Goal: Information Seeking & Learning: Learn about a topic

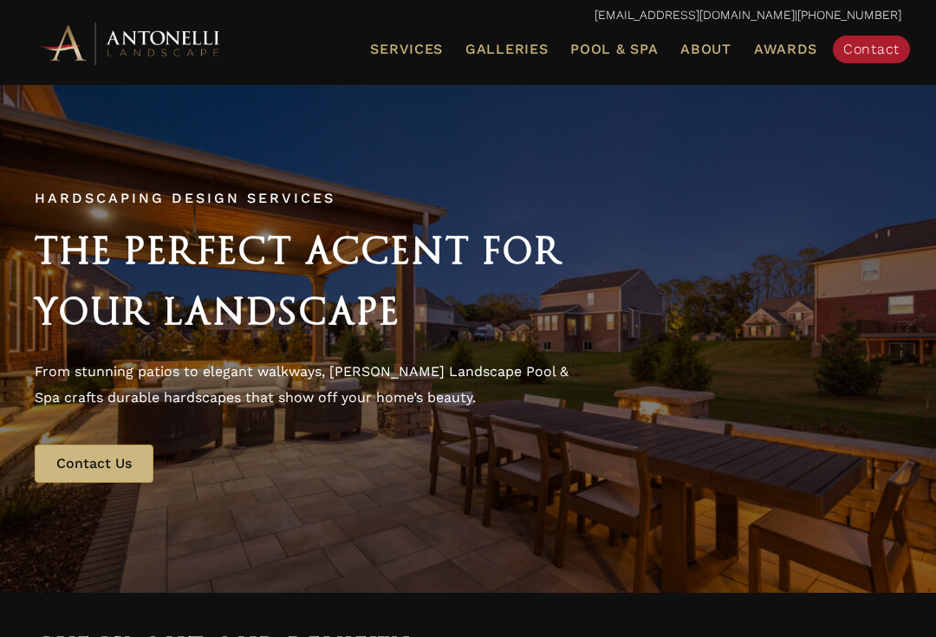
click at [0, 0] on span "Landscape Design" at bounding box center [0, 0] width 0 height 0
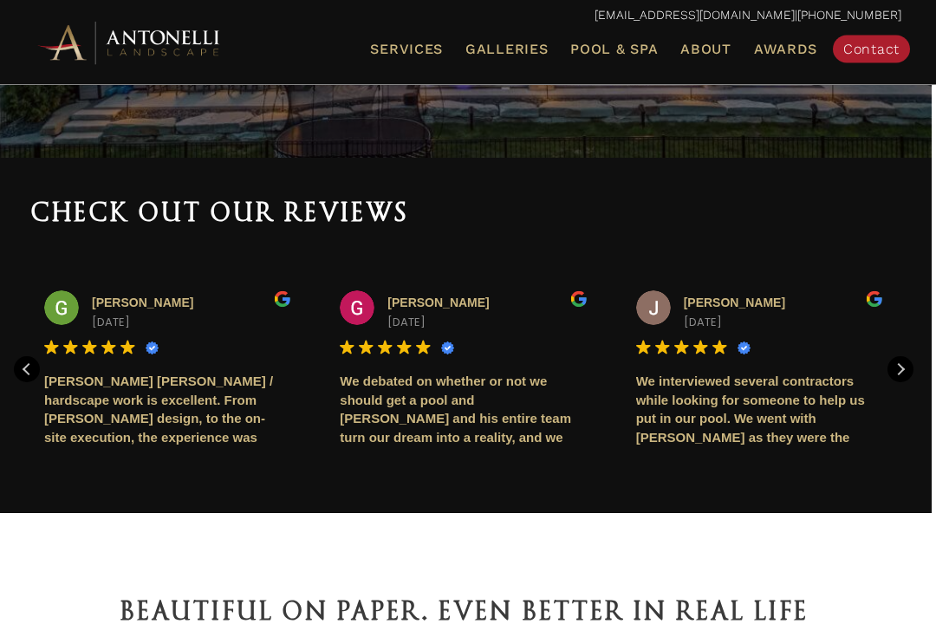
scroll to position [432, 4]
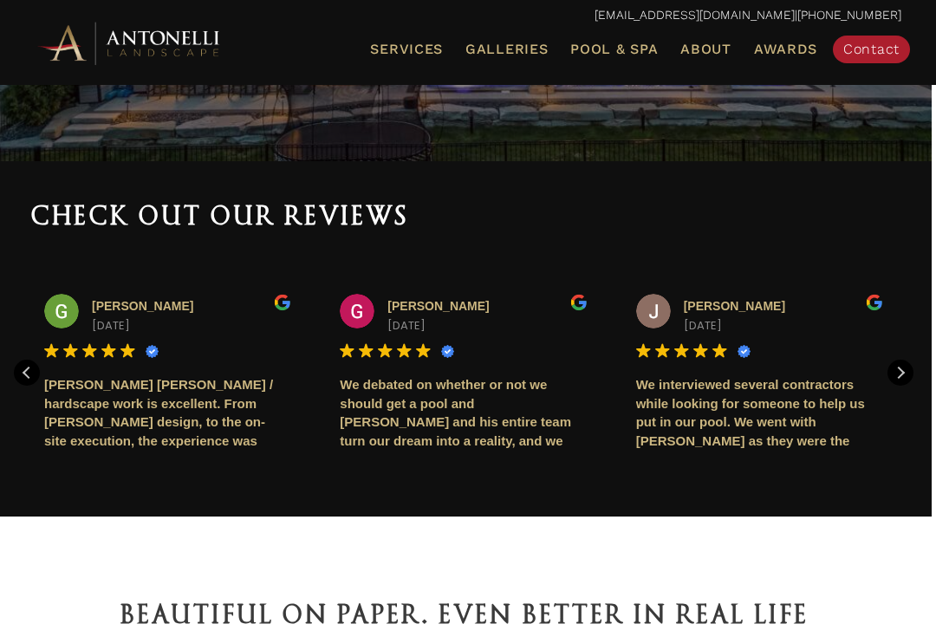
click at [509, 46] on span "Galleries" at bounding box center [506, 49] width 82 height 16
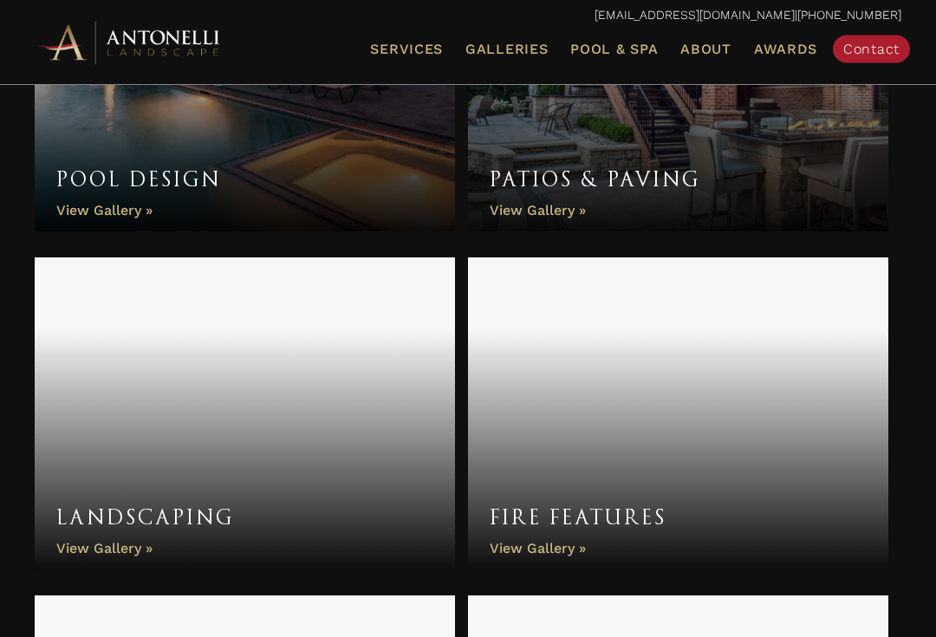
scroll to position [764, 0]
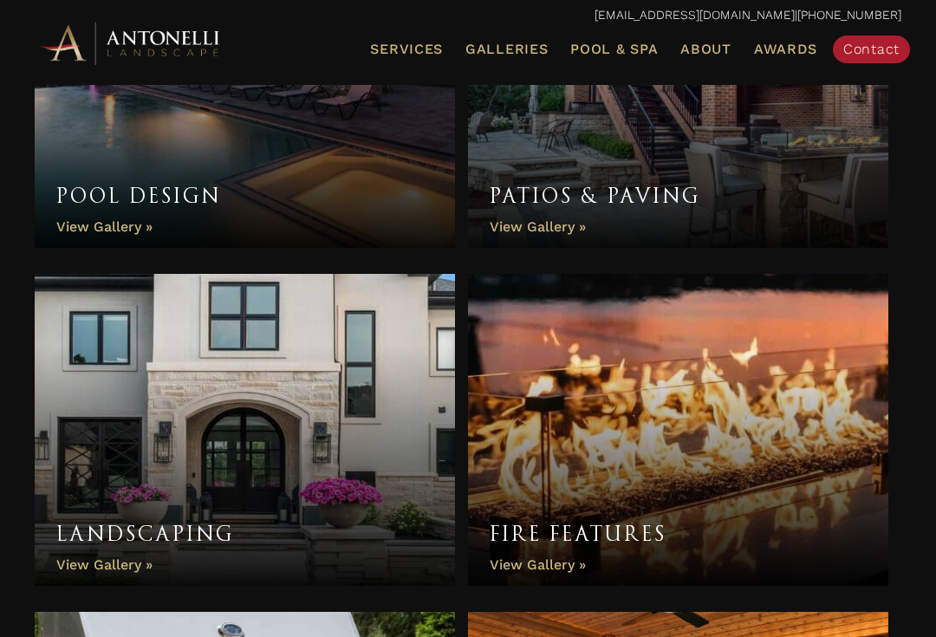
click at [113, 511] on link "Landscaping" at bounding box center [245, 430] width 420 height 312
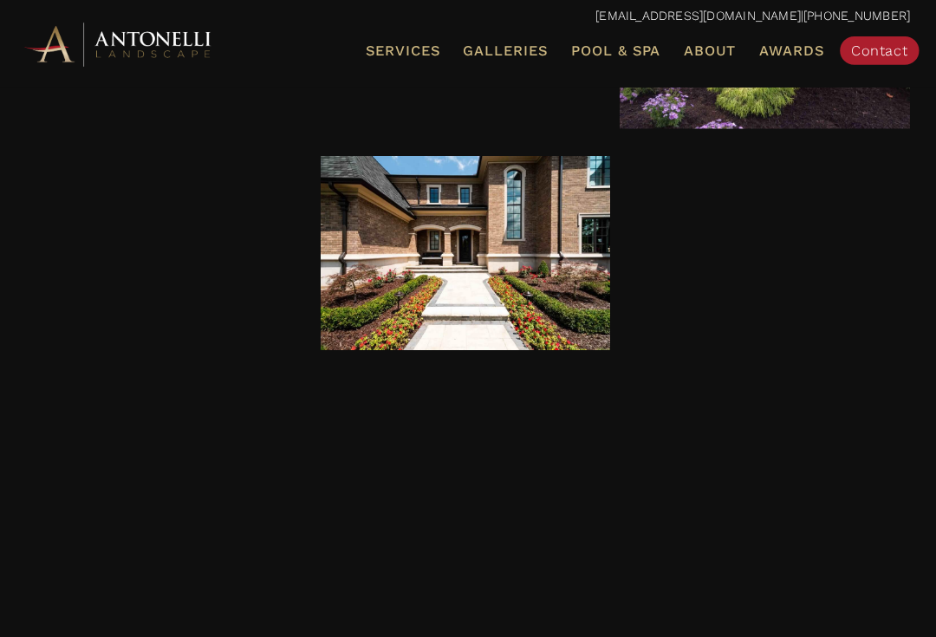
scroll to position [1624, 0]
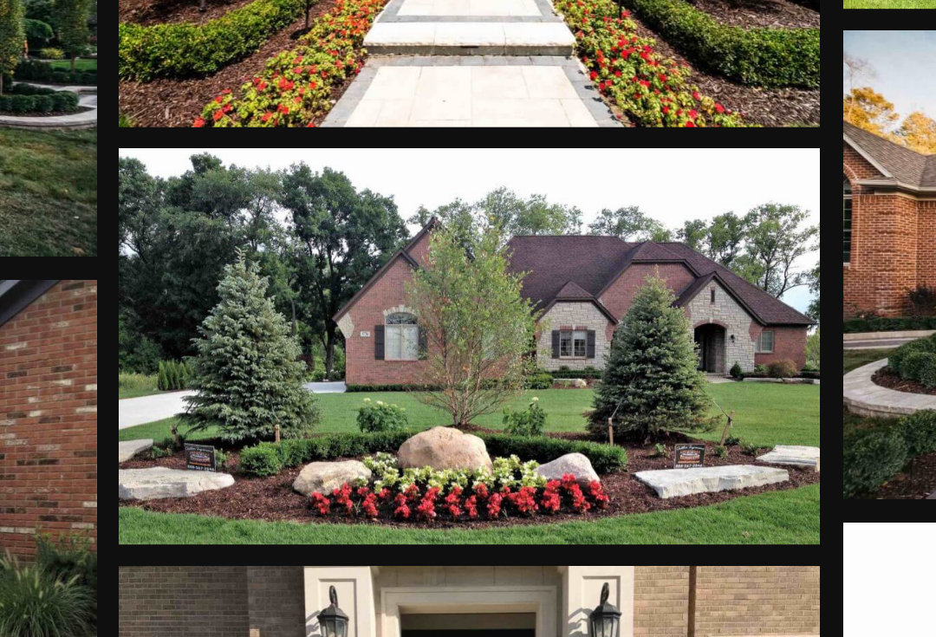
click at [326, 340] on div at bounding box center [467, 419] width 283 height 159
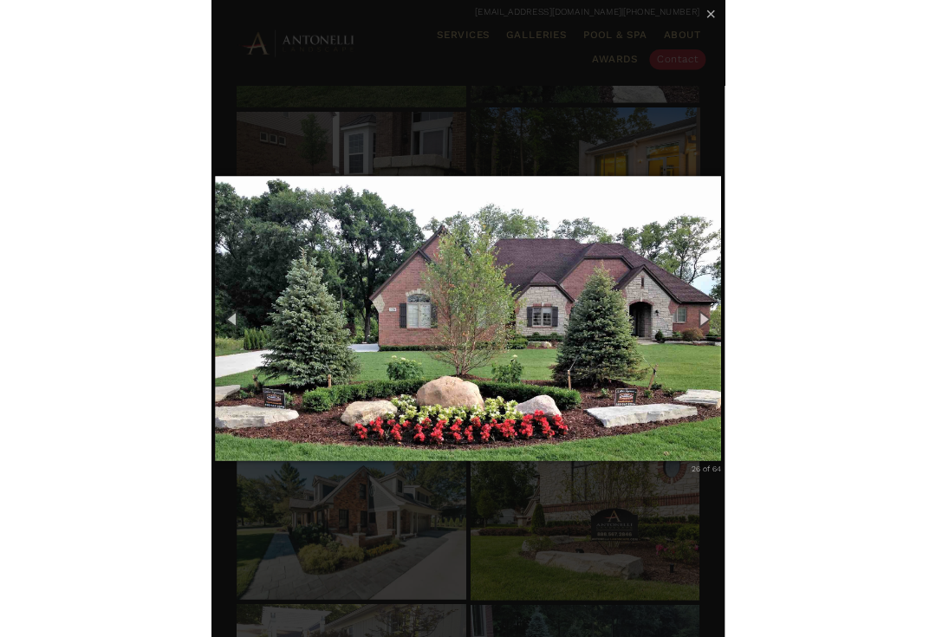
scroll to position [1650, 0]
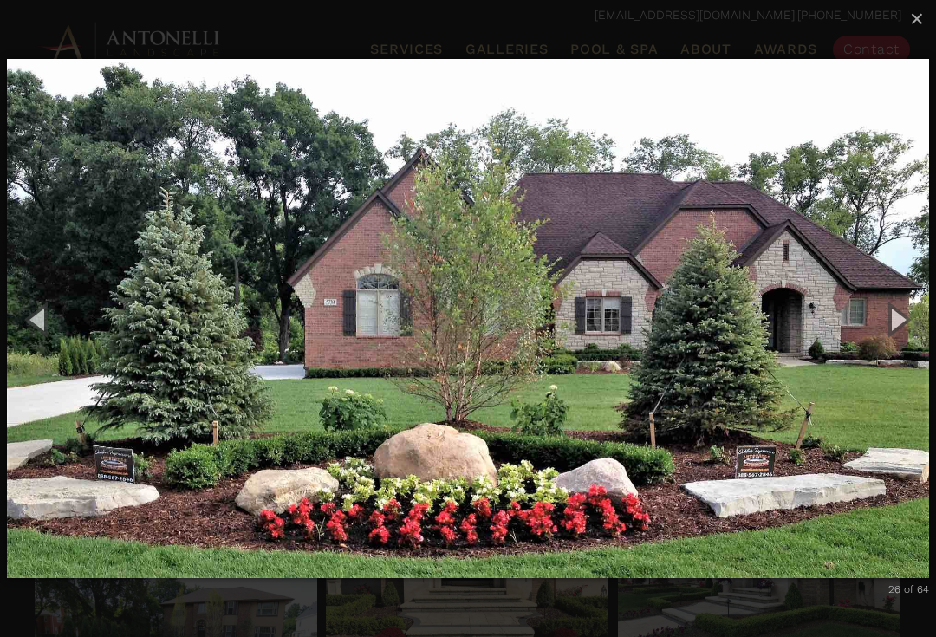
click at [910, 23] on span "×" at bounding box center [917, 18] width 14 height 27
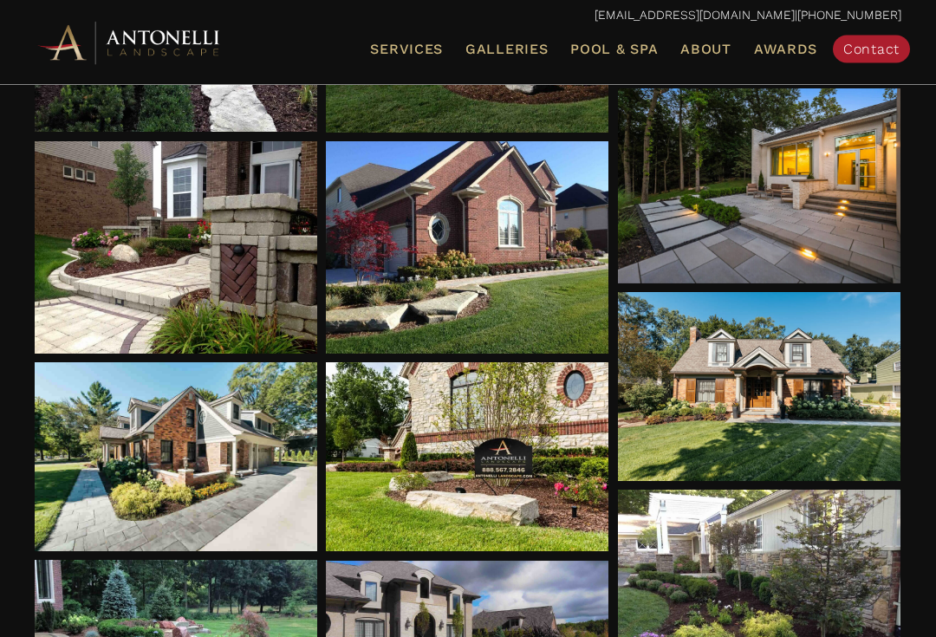
scroll to position [1035, 0]
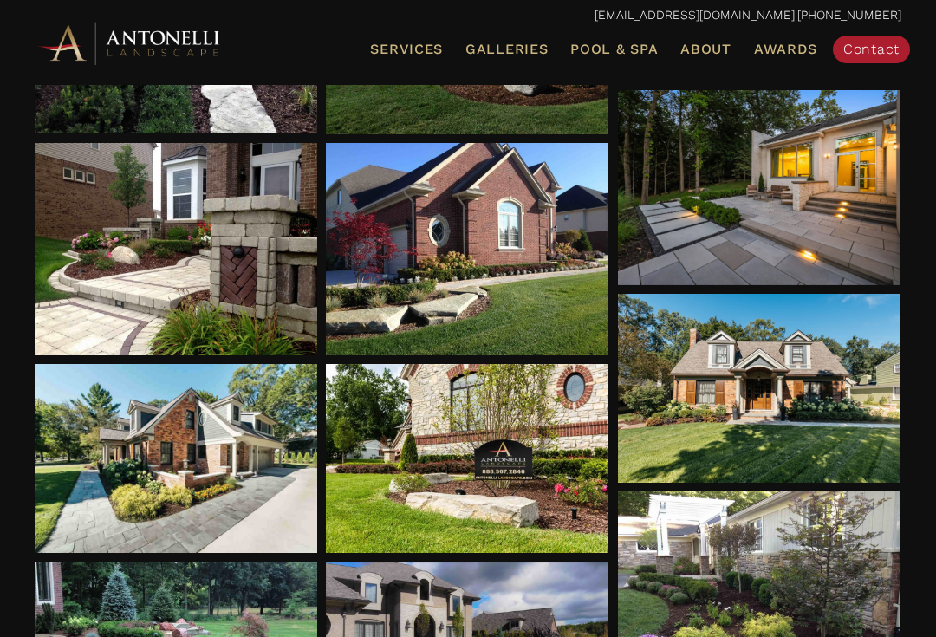
click at [516, 38] on link "Galleries" at bounding box center [507, 49] width 96 height 23
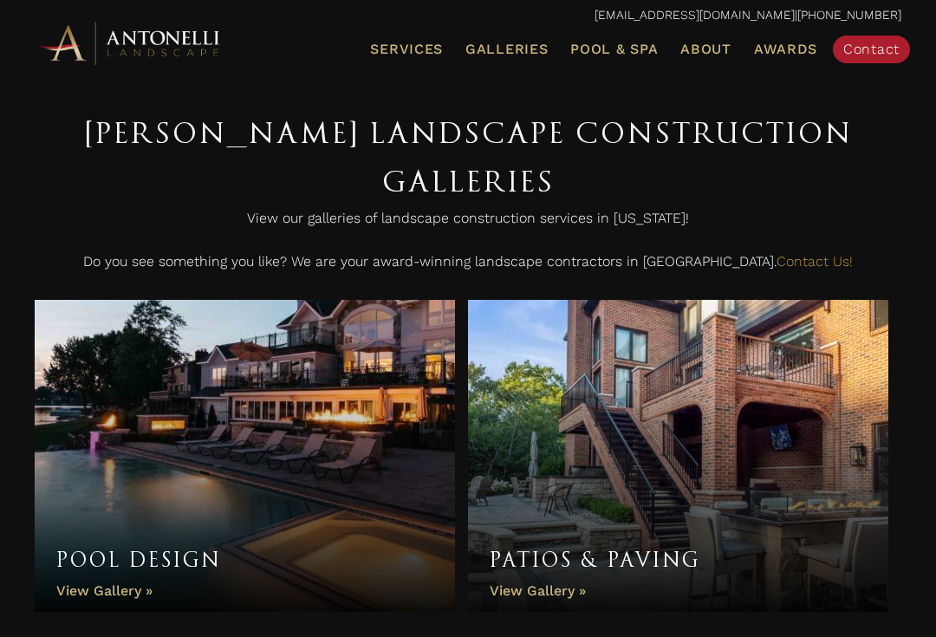
scroll to position [404, 0]
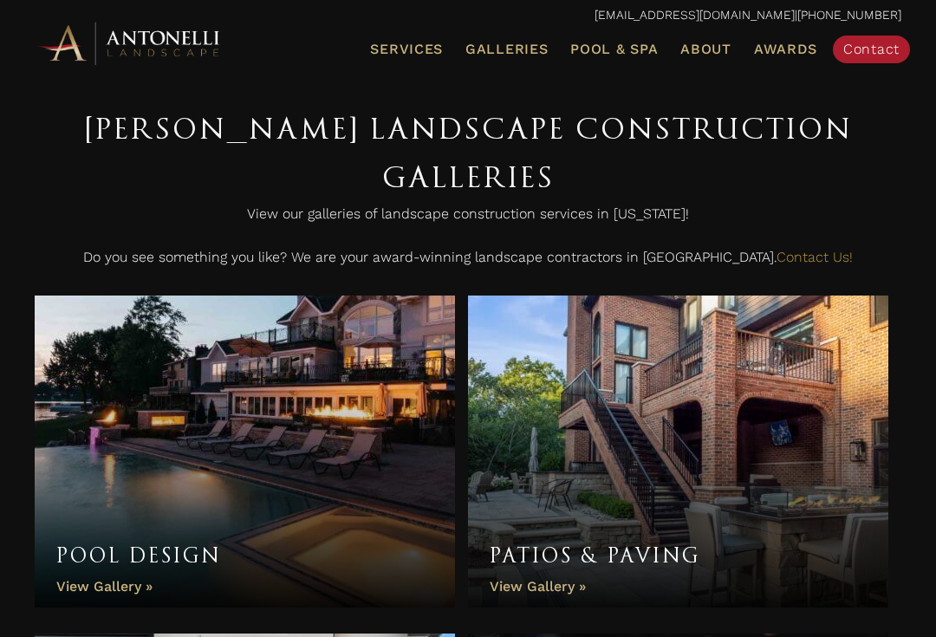
click at [730, 445] on link "Patios & Paving" at bounding box center [678, 452] width 420 height 312
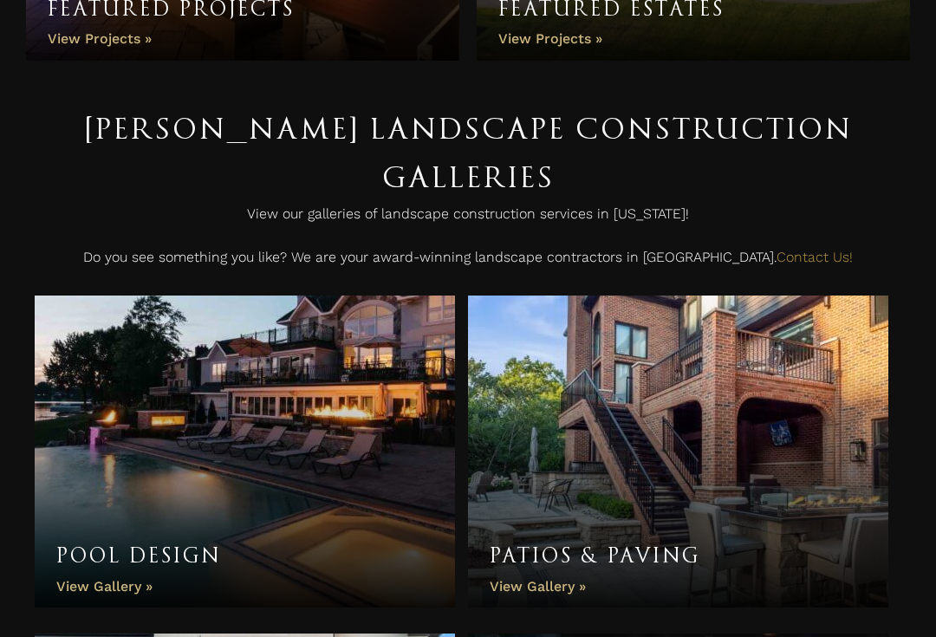
scroll to position [435, 0]
